Goal: Browse casually

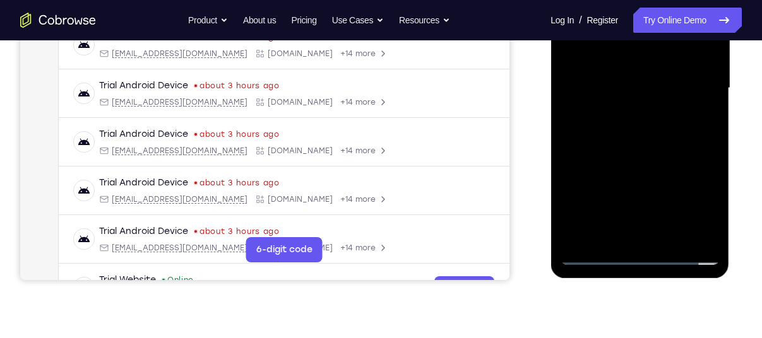
scroll to position [312, 0]
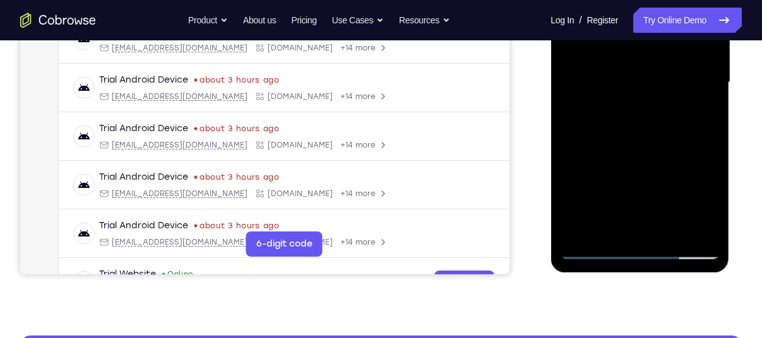
click at [644, 249] on div at bounding box center [639, 82] width 159 height 353
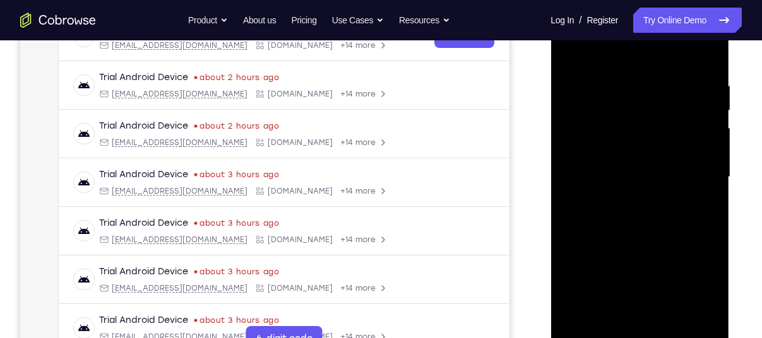
scroll to position [217, 0]
click at [692, 288] on div at bounding box center [639, 177] width 159 height 353
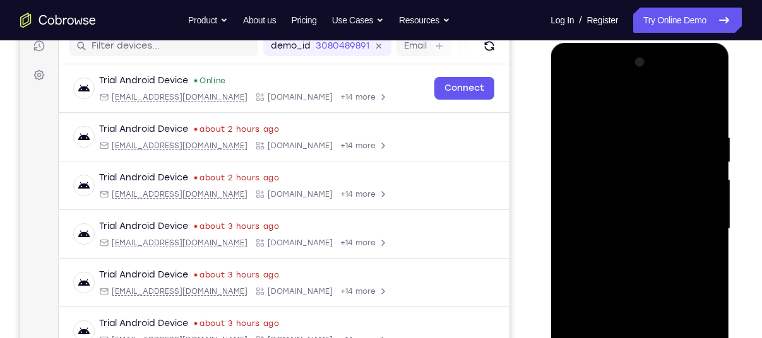
scroll to position [165, 0]
click at [649, 112] on div at bounding box center [639, 229] width 159 height 353
click at [700, 231] on div at bounding box center [639, 229] width 159 height 353
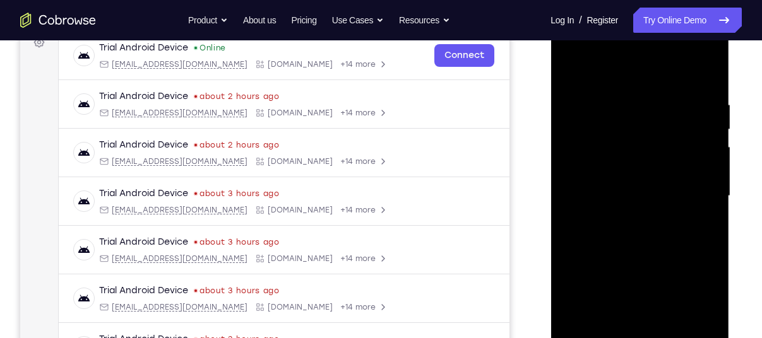
scroll to position [199, 0]
click at [624, 221] on div at bounding box center [639, 195] width 159 height 353
click at [622, 218] on div at bounding box center [639, 195] width 159 height 353
click at [651, 168] on div at bounding box center [639, 195] width 159 height 353
click at [630, 187] on div at bounding box center [639, 195] width 159 height 353
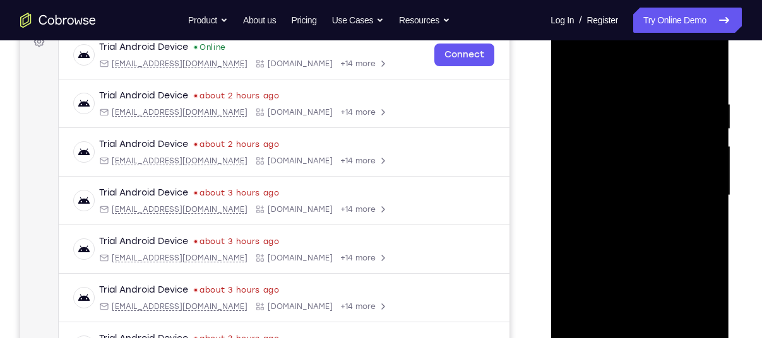
click at [640, 221] on div at bounding box center [639, 195] width 159 height 353
click at [647, 220] on div at bounding box center [639, 195] width 159 height 353
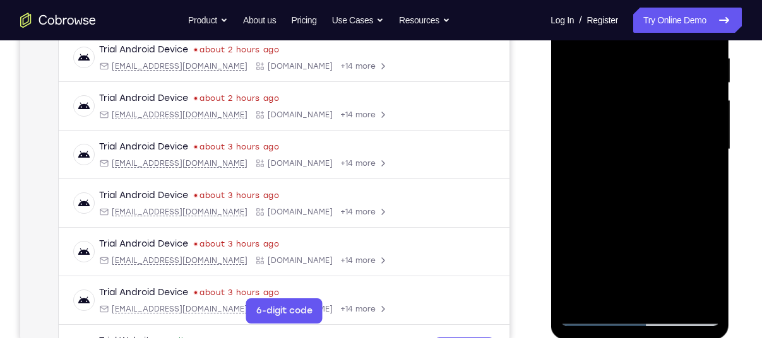
scroll to position [246, 0]
click at [644, 119] on div at bounding box center [639, 148] width 159 height 353
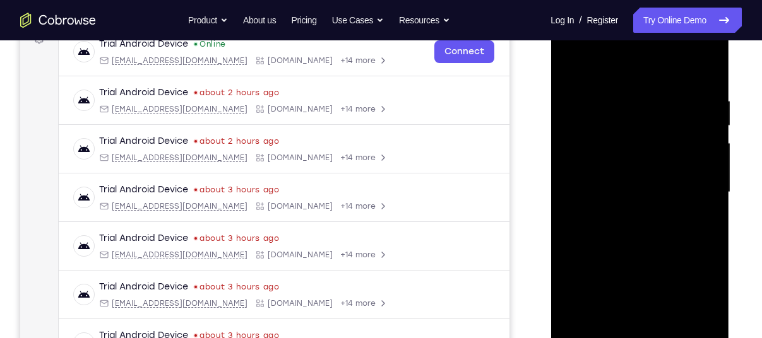
scroll to position [202, 0]
click at [623, 91] on div at bounding box center [639, 192] width 159 height 353
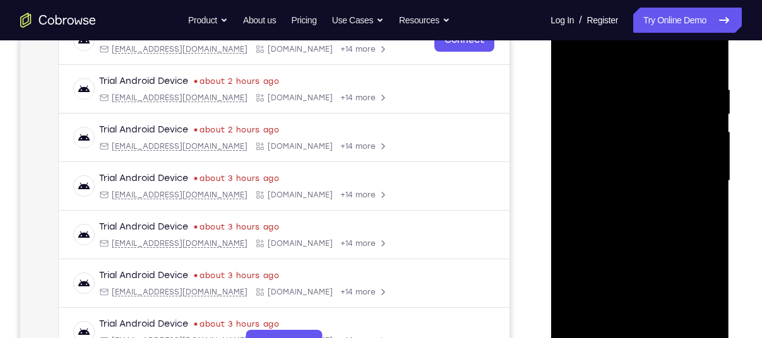
scroll to position [215, 0]
click at [683, 88] on div at bounding box center [639, 180] width 159 height 353
click at [692, 136] on div at bounding box center [639, 180] width 159 height 353
click at [704, 56] on div at bounding box center [639, 180] width 159 height 353
click at [609, 326] on div at bounding box center [639, 180] width 159 height 353
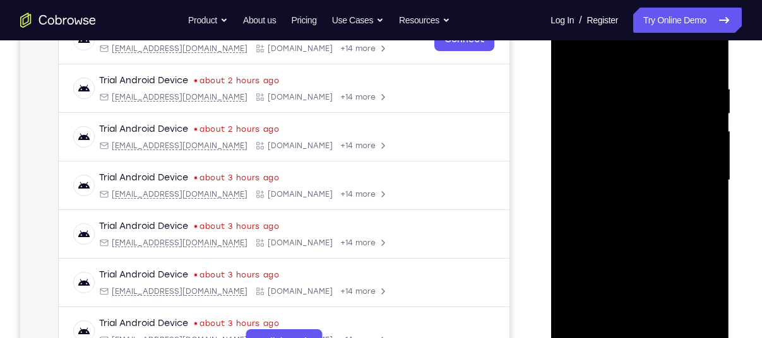
click at [635, 51] on div at bounding box center [639, 180] width 159 height 353
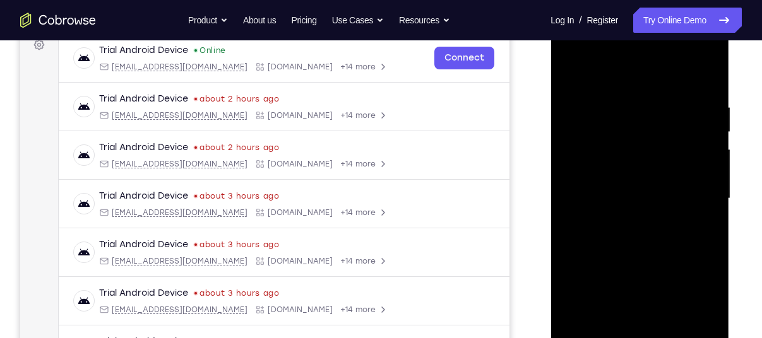
scroll to position [196, 0]
click at [604, 107] on div at bounding box center [639, 199] width 159 height 353
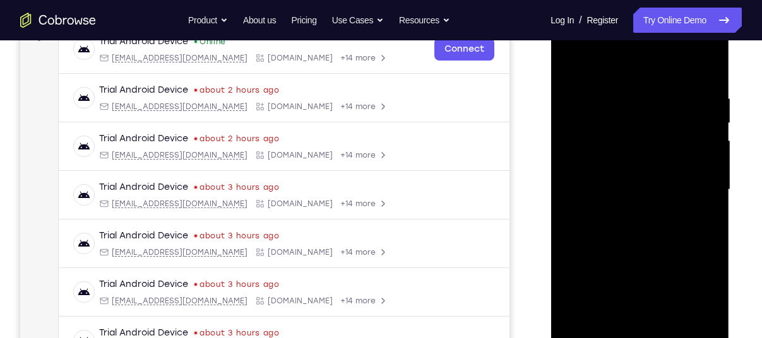
scroll to position [240, 0]
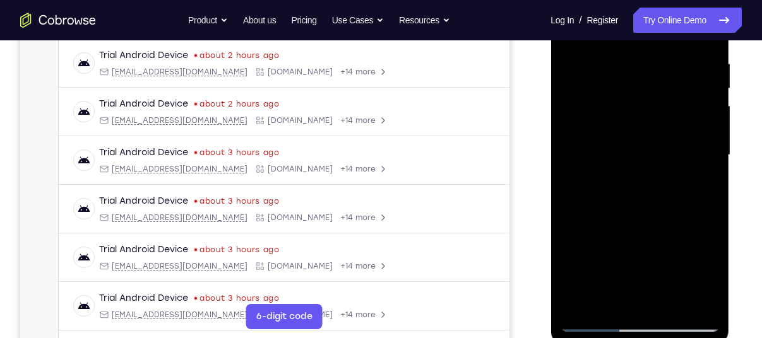
click at [581, 302] on div at bounding box center [639, 155] width 159 height 353
drag, startPoint x: 656, startPoint y: 184, endPoint x: 647, endPoint y: 319, distance: 134.7
click at [647, 319] on div at bounding box center [639, 155] width 159 height 353
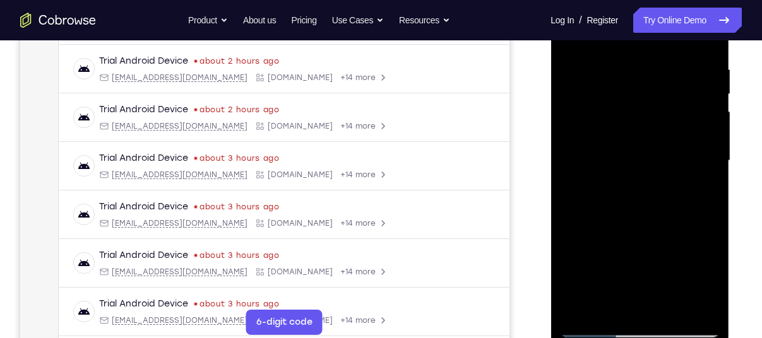
scroll to position [233, 0]
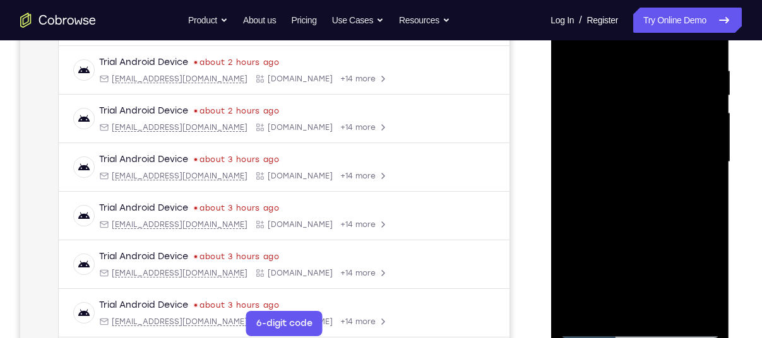
click at [627, 69] on div at bounding box center [639, 161] width 159 height 353
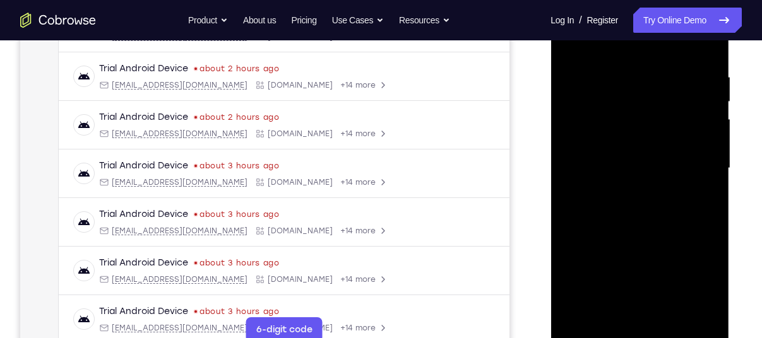
scroll to position [226, 0]
click at [698, 146] on div at bounding box center [639, 168] width 159 height 353
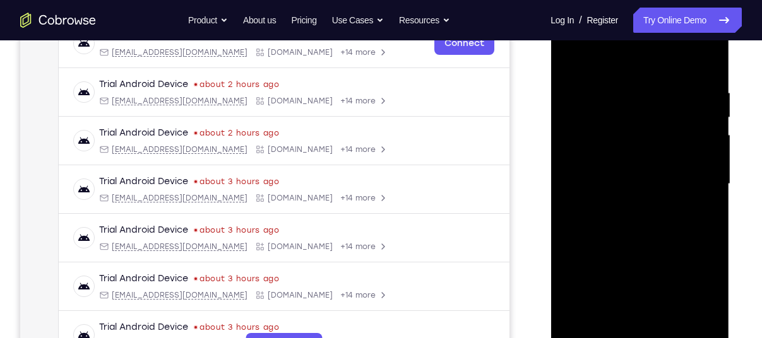
scroll to position [209, 0]
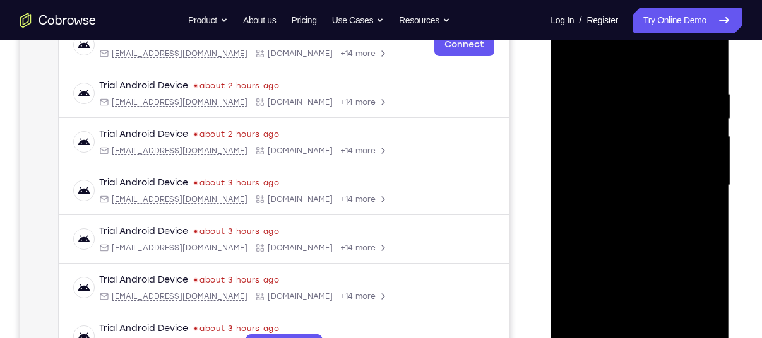
click at [707, 123] on div at bounding box center [639, 185] width 159 height 353
click at [701, 62] on div at bounding box center [639, 185] width 159 height 353
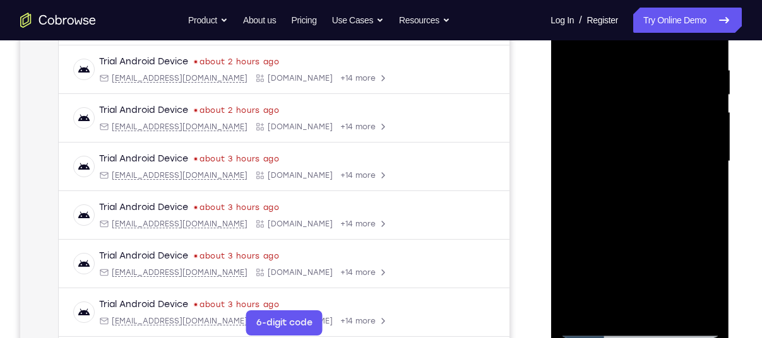
scroll to position [234, 0]
click at [668, 307] on div at bounding box center [639, 160] width 159 height 353
click at [636, 228] on div at bounding box center [639, 160] width 159 height 353
click at [633, 141] on div at bounding box center [639, 160] width 159 height 353
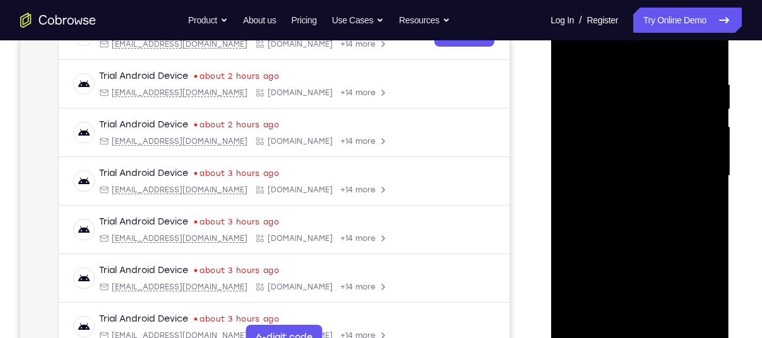
click at [591, 53] on div at bounding box center [639, 175] width 159 height 353
click at [666, 262] on div at bounding box center [639, 175] width 159 height 353
click at [700, 322] on div at bounding box center [639, 175] width 159 height 353
click at [636, 324] on div at bounding box center [639, 175] width 159 height 353
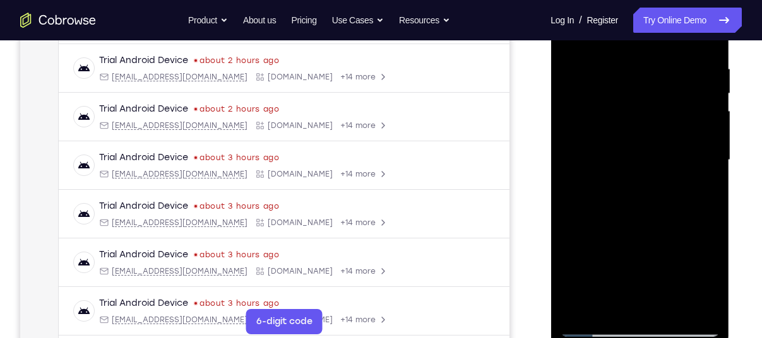
scroll to position [235, 0]
drag, startPoint x: 644, startPoint y: 247, endPoint x: 657, endPoint y: 74, distance: 173.4
click at [657, 74] on div at bounding box center [639, 159] width 159 height 353
drag, startPoint x: 656, startPoint y: 278, endPoint x: 698, endPoint y: 65, distance: 216.8
click at [698, 65] on div at bounding box center [639, 159] width 159 height 353
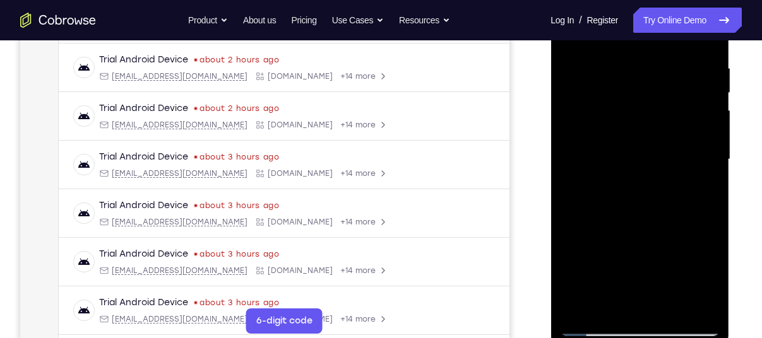
drag, startPoint x: 657, startPoint y: 271, endPoint x: 657, endPoint y: 244, distance: 26.5
click at [657, 244] on div at bounding box center [639, 159] width 159 height 353
drag, startPoint x: 651, startPoint y: 280, endPoint x: 711, endPoint y: 49, distance: 239.3
click at [711, 49] on div at bounding box center [639, 159] width 159 height 353
drag, startPoint x: 649, startPoint y: 273, endPoint x: 710, endPoint y: 78, distance: 204.2
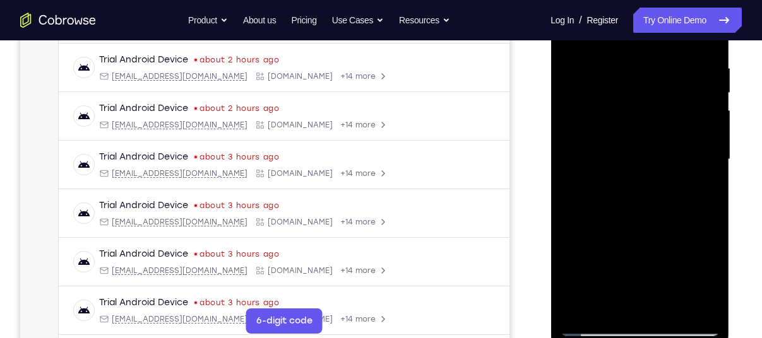
click at [710, 78] on div at bounding box center [639, 159] width 159 height 353
drag, startPoint x: 641, startPoint y: 277, endPoint x: 697, endPoint y: 63, distance: 221.0
click at [697, 63] on div at bounding box center [639, 159] width 159 height 353
